Goal: Task Accomplishment & Management: Manage account settings

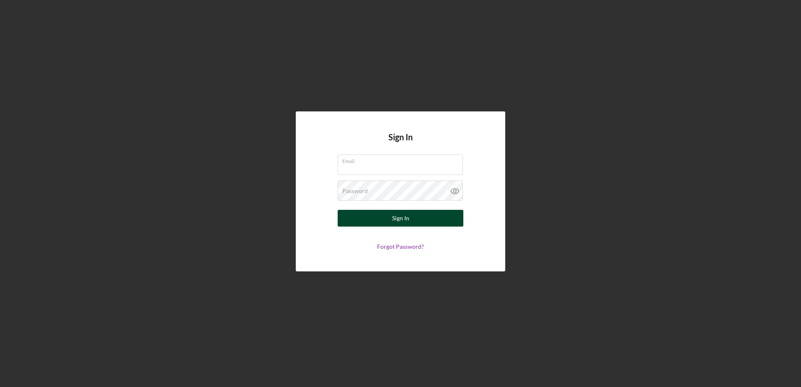
type input "[PERSON_NAME][EMAIL_ADDRESS][DOMAIN_NAME]"
click at [406, 218] on div "Sign In" at bounding box center [400, 218] width 17 height 17
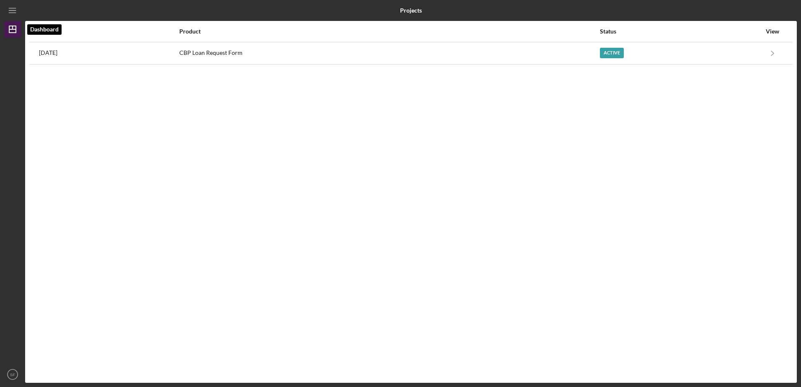
click at [10, 27] on polygon "button" at bounding box center [12, 29] width 7 height 7
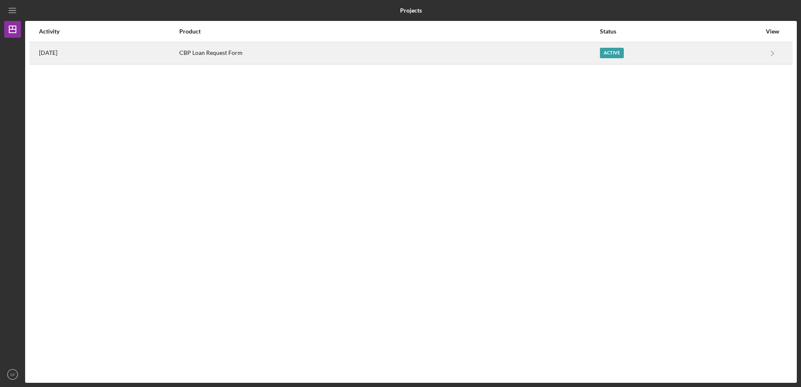
click at [57, 56] on time "[DATE]" at bounding box center [48, 52] width 18 height 7
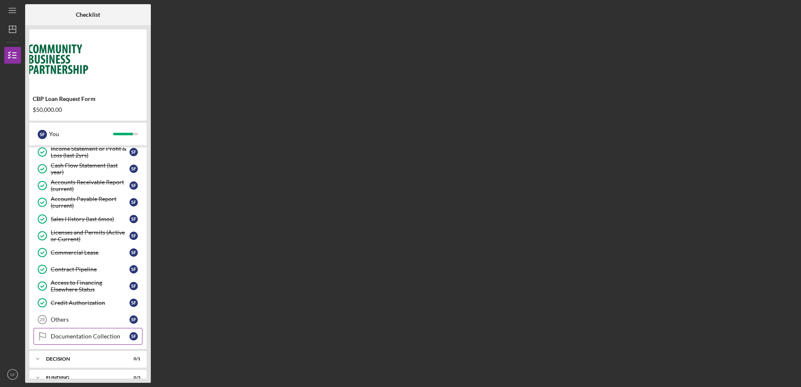
scroll to position [305, 0]
